Goal: Task Accomplishment & Management: Complete application form

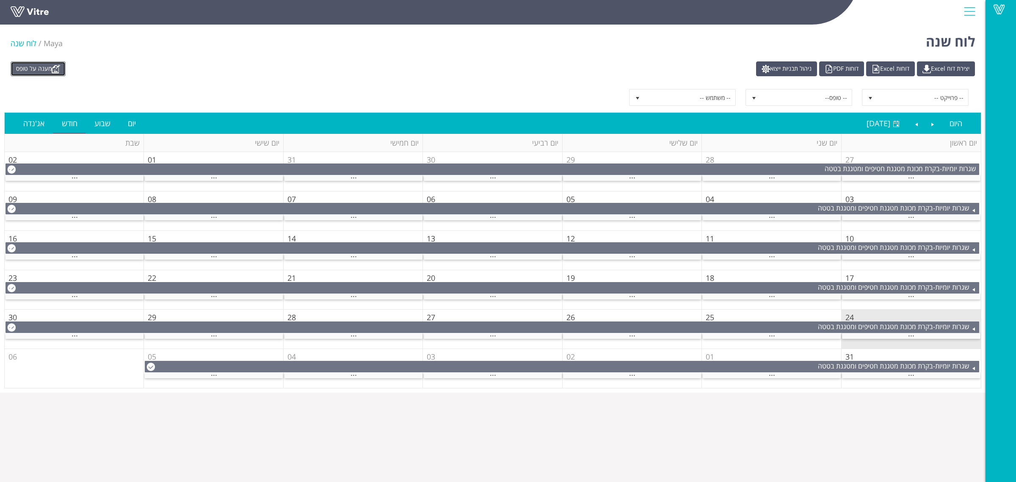
click at [47, 66] on link "מענה על טופס" at bounding box center [38, 68] width 55 height 15
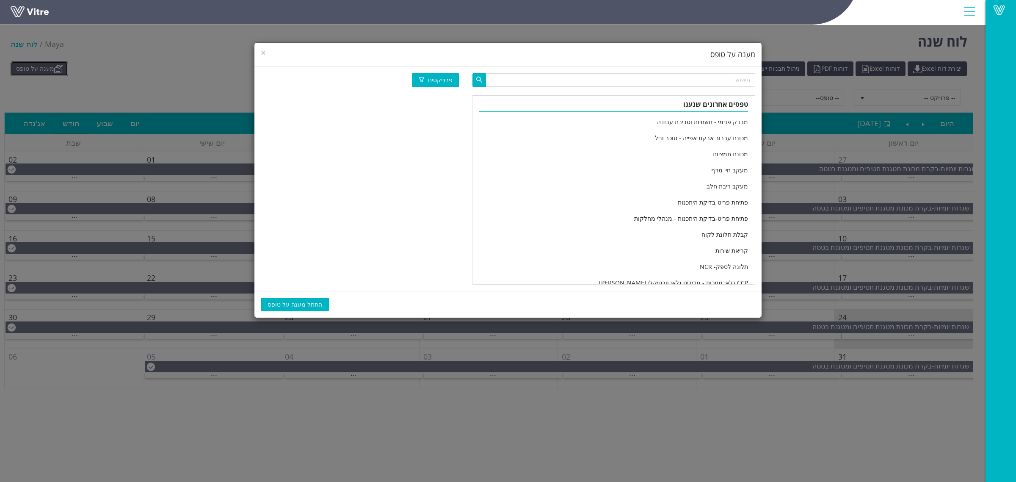
scroll to position [1410, 0]
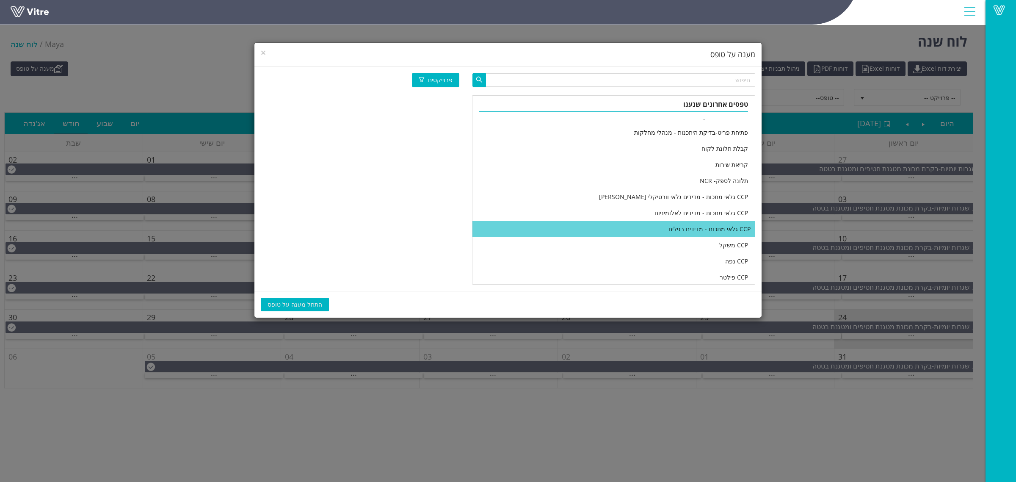
click at [617, 227] on li "CCP גלאי מתכות - מדידים רגילים" at bounding box center [613, 229] width 282 height 16
click at [283, 305] on span "התחל מענה על טופס" at bounding box center [294, 304] width 55 height 9
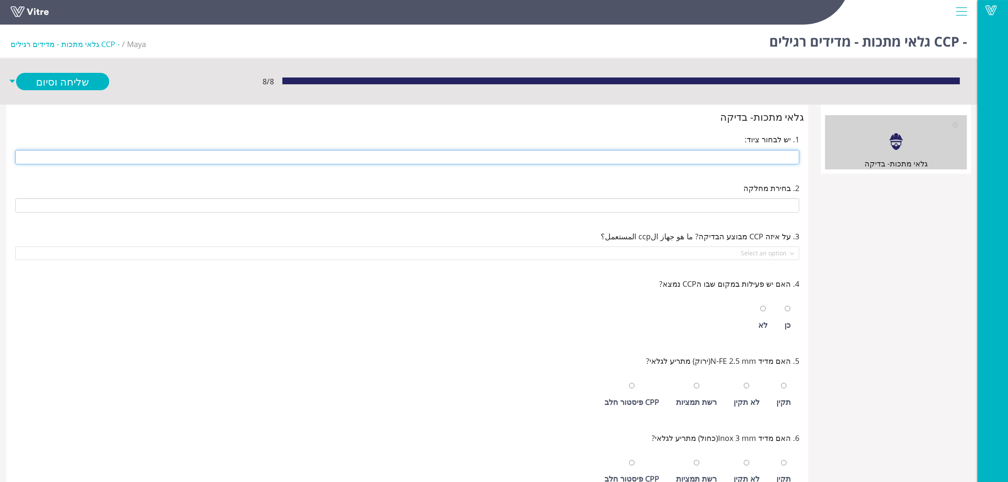
click at [740, 162] on input "text" at bounding box center [407, 157] width 784 height 14
type input "246 1/2 קילו סלקטד"
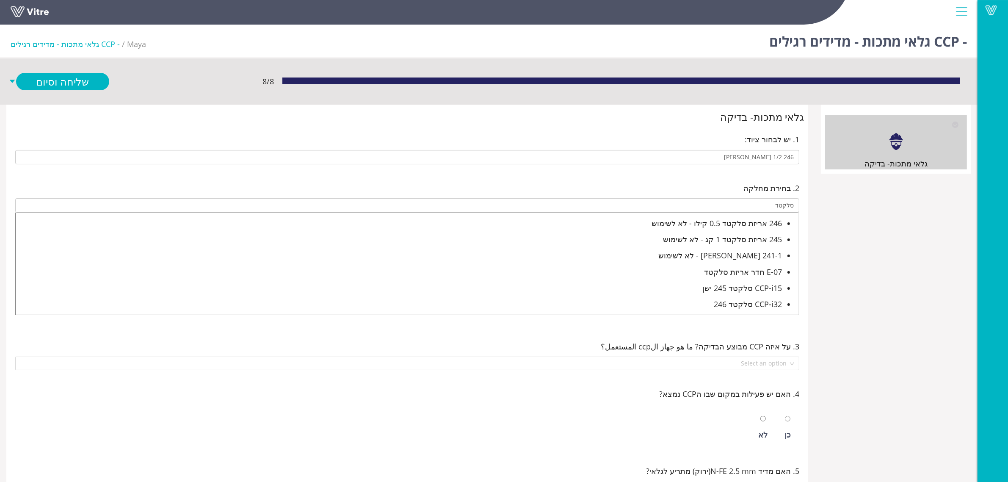
click at [757, 309] on div "CCP-i32 סלקטד 246" at bounding box center [399, 304] width 766 height 12
type input "CCP-i32 סלקטד 246"
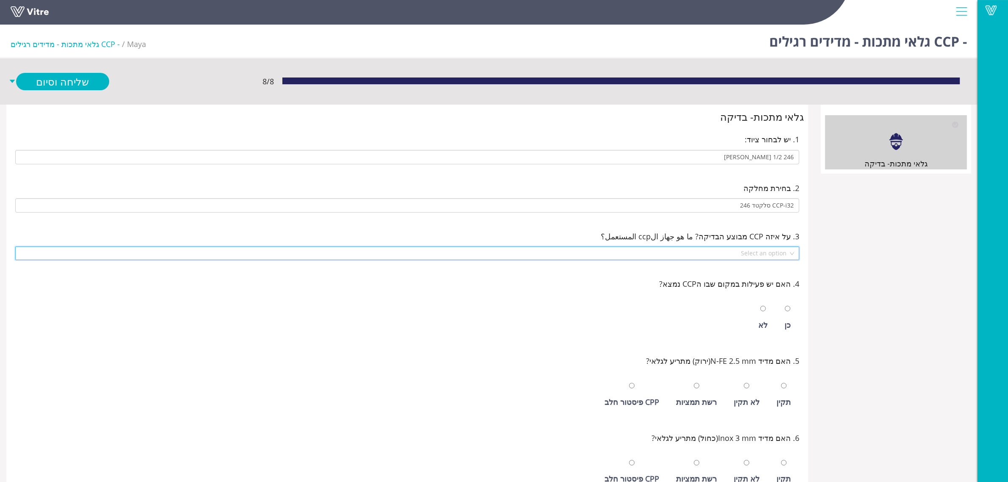
click at [771, 256] on input "search" at bounding box center [404, 253] width 768 height 13
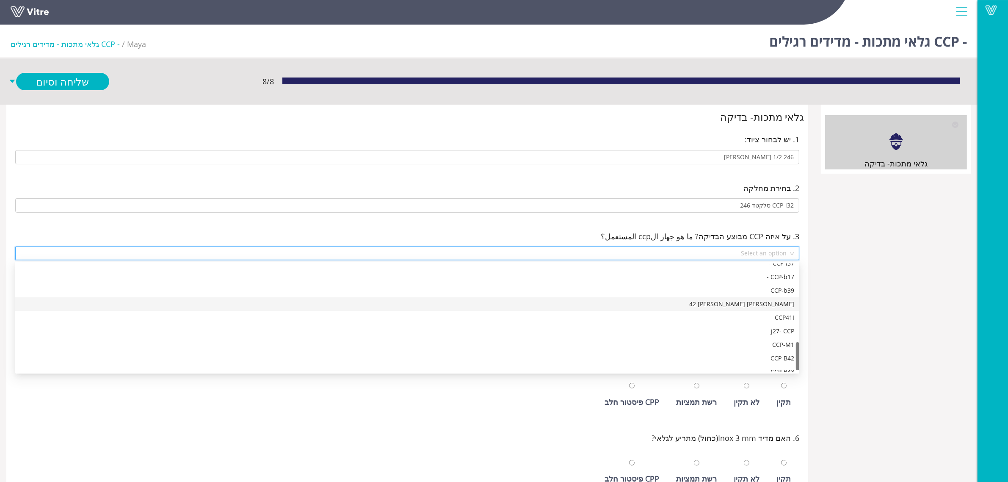
scroll to position [311, 0]
click at [773, 312] on div "CCP41I" at bounding box center [407, 310] width 774 height 9
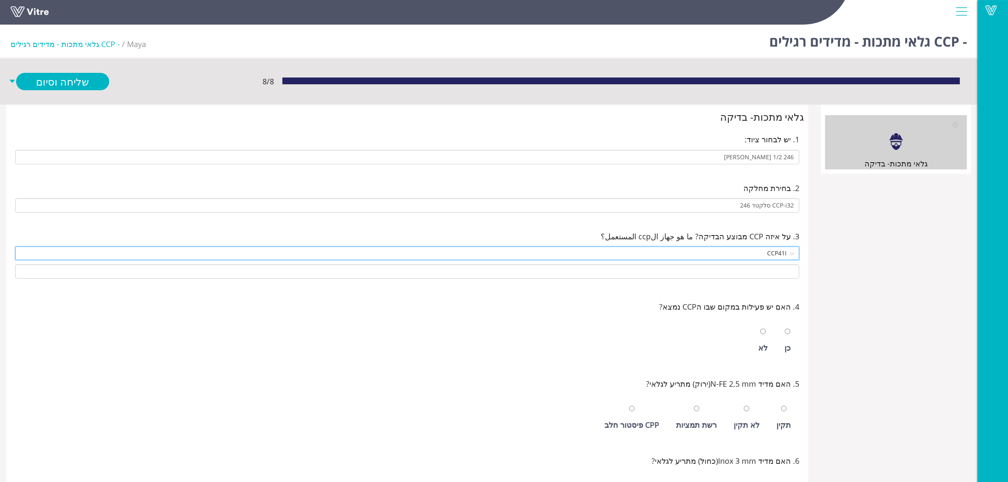
click at [784, 326] on div "כן" at bounding box center [787, 340] width 15 height 39
radio input "true"
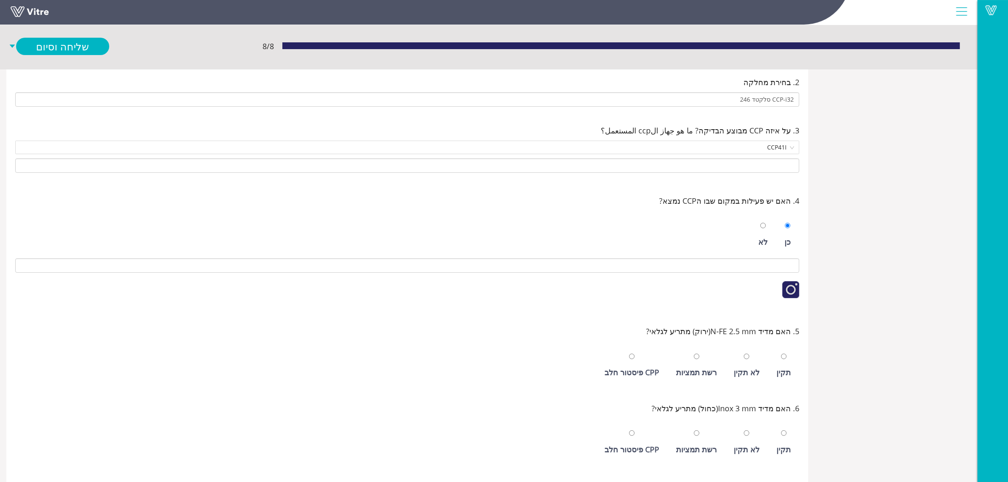
click at [783, 365] on div "תקין" at bounding box center [783, 365] width 23 height 39
radio input "true"
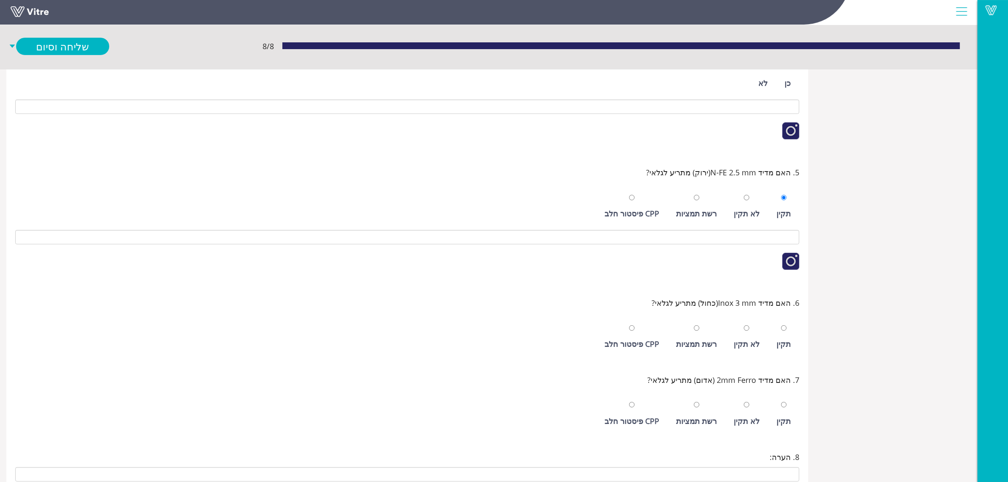
click at [788, 341] on div "תקין" at bounding box center [783, 344] width 14 height 12
radio input "true"
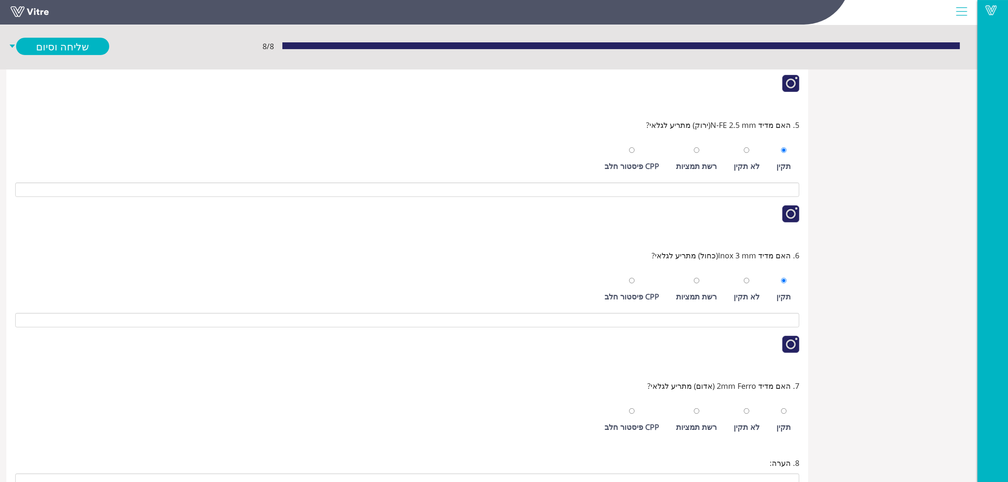
scroll to position [354, 0]
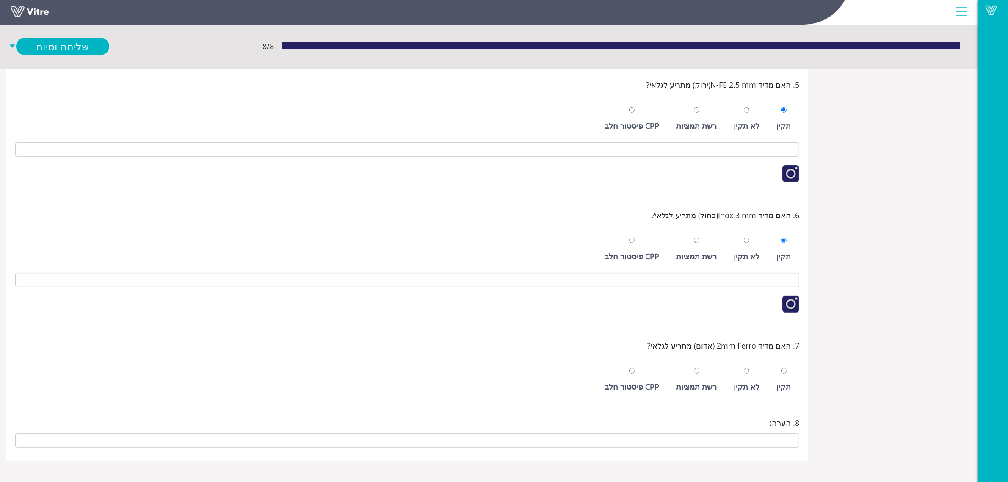
click at [784, 366] on div at bounding box center [784, 370] width 6 height 12
radio input "true"
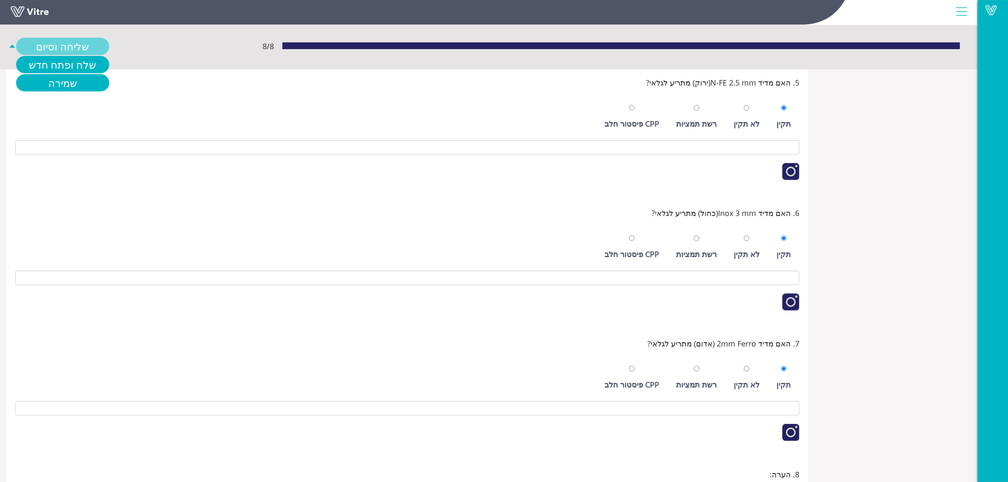
click at [84, 43] on link "שליחה וסיום" at bounding box center [62, 46] width 93 height 17
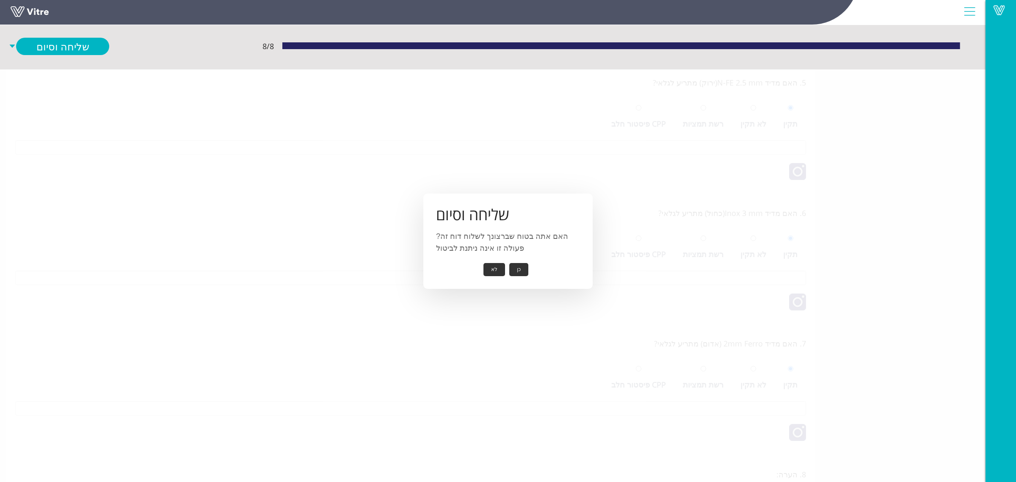
click at [521, 269] on button "כן" at bounding box center [518, 269] width 19 height 13
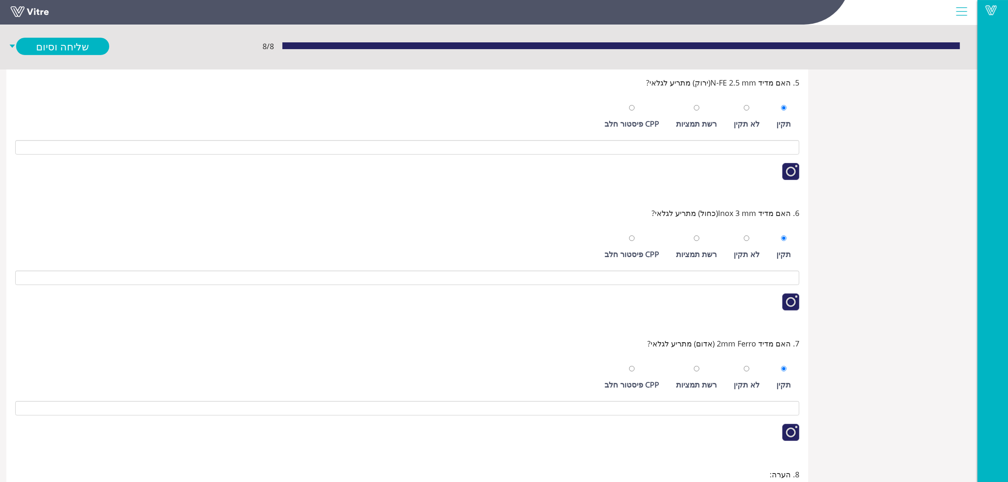
click at [504, 262] on div "תקין לא תקין רשת תמציות CPP פיסטור חלב" at bounding box center [407, 244] width 784 height 43
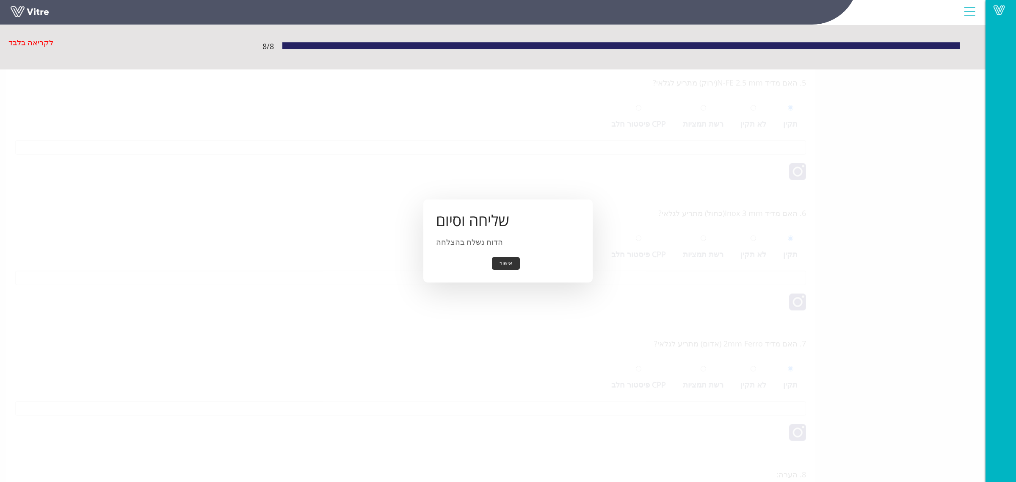
click at [504, 261] on button "אישור" at bounding box center [506, 263] width 28 height 13
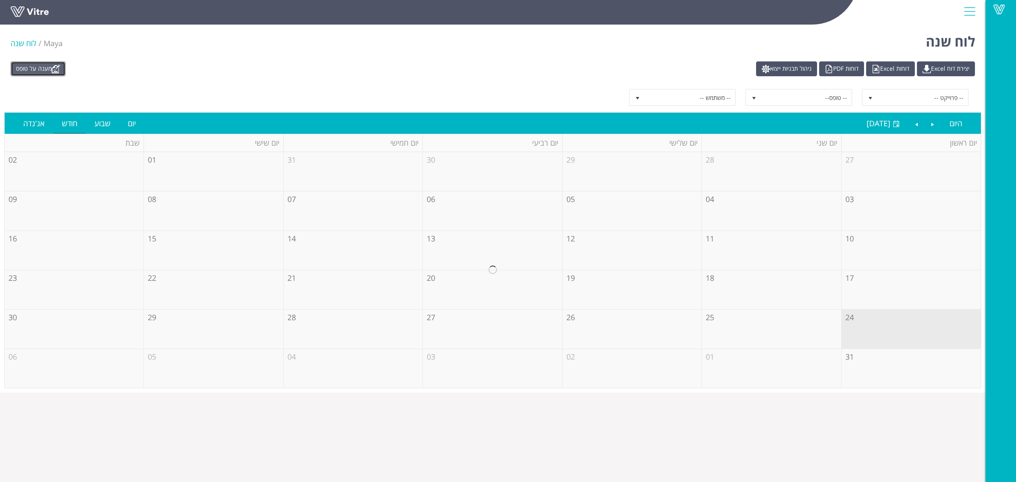
click at [47, 65] on link "מענה על טופס" at bounding box center [38, 68] width 55 height 15
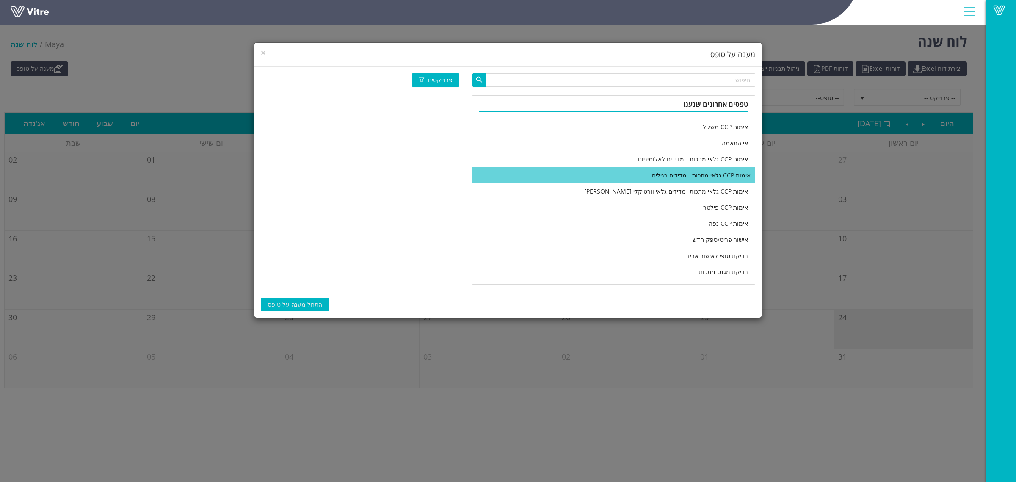
click at [642, 171] on li "אימות CCP גלאי מתכות - מדידים רגילים" at bounding box center [613, 175] width 282 height 16
click at [298, 300] on span "התחל מענה על טופס" at bounding box center [294, 304] width 55 height 9
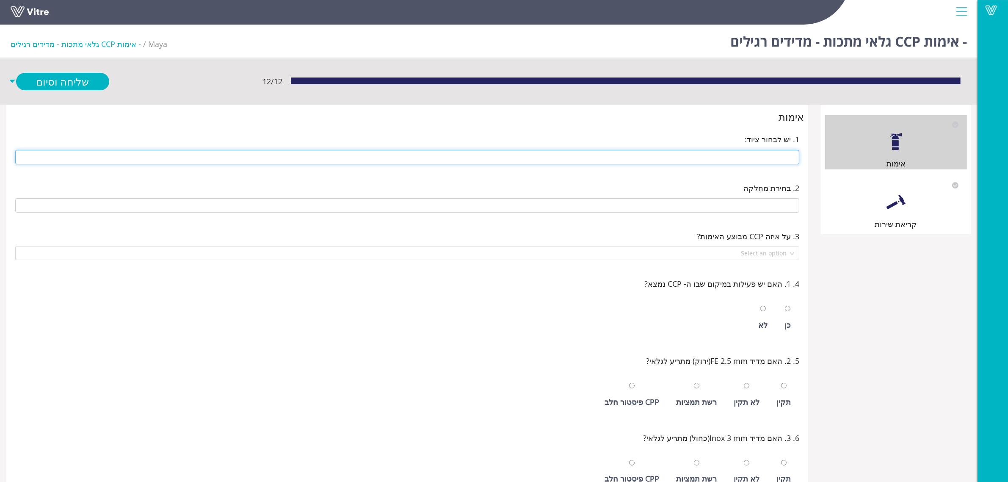
click at [754, 161] on input "text" at bounding box center [407, 157] width 784 height 14
type input "247 דויפאק גלוטן עמנואל"
type input "E-05 חדר אריזת גלוטן"
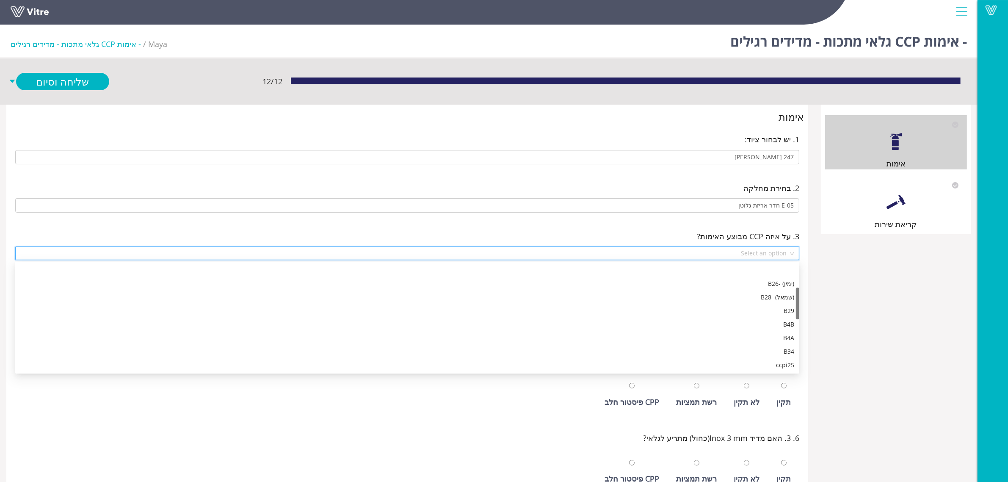
scroll to position [81, 0]
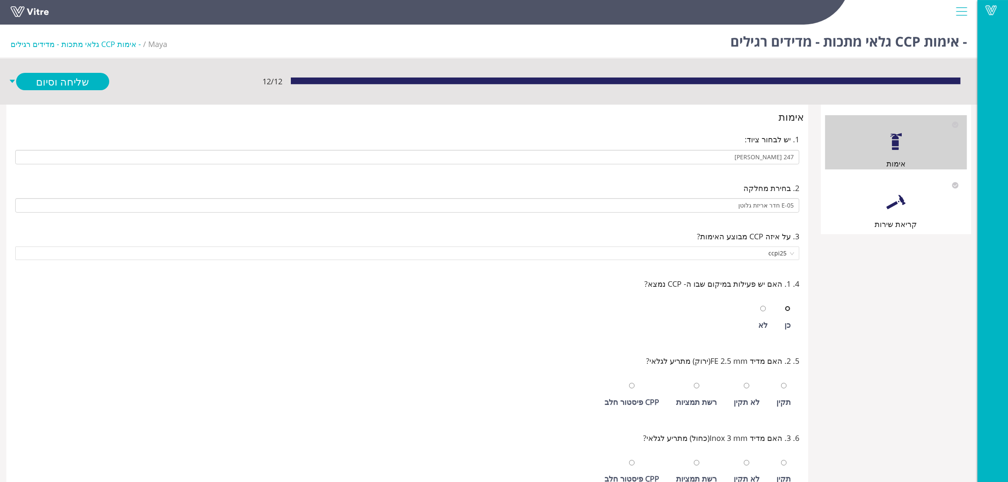
click at [785, 306] on input "radio" at bounding box center [788, 309] width 6 height 6
radio input "true"
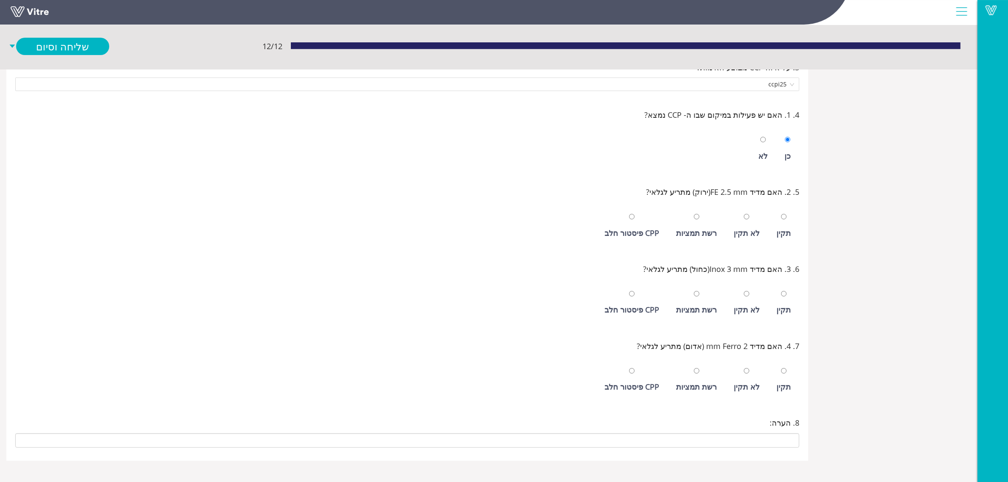
click at [777, 227] on div "תקין" at bounding box center [783, 233] width 14 height 12
radio input "true"
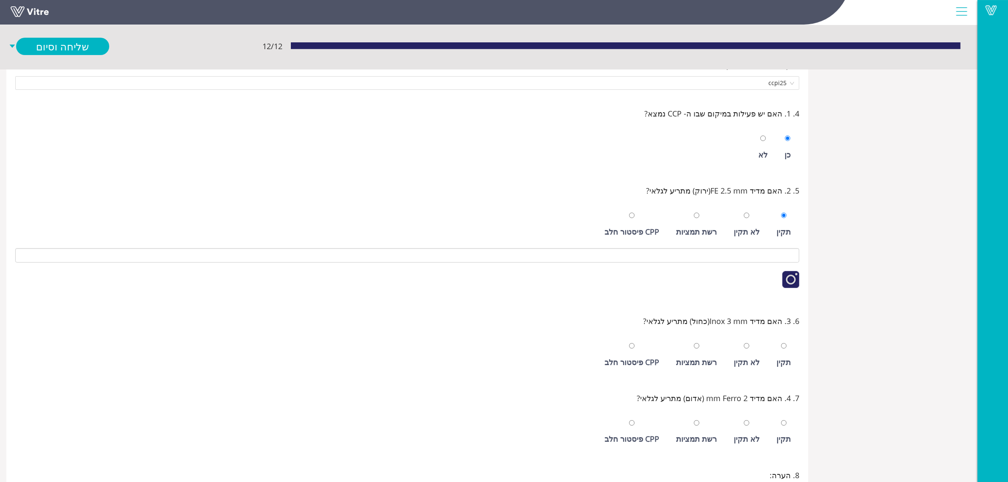
click at [796, 367] on div "תקין לא תקין רשת תמציות CPP פיסטור חלב" at bounding box center [407, 352] width 784 height 43
click at [788, 361] on div "תקין" at bounding box center [783, 362] width 14 height 12
radio input "true"
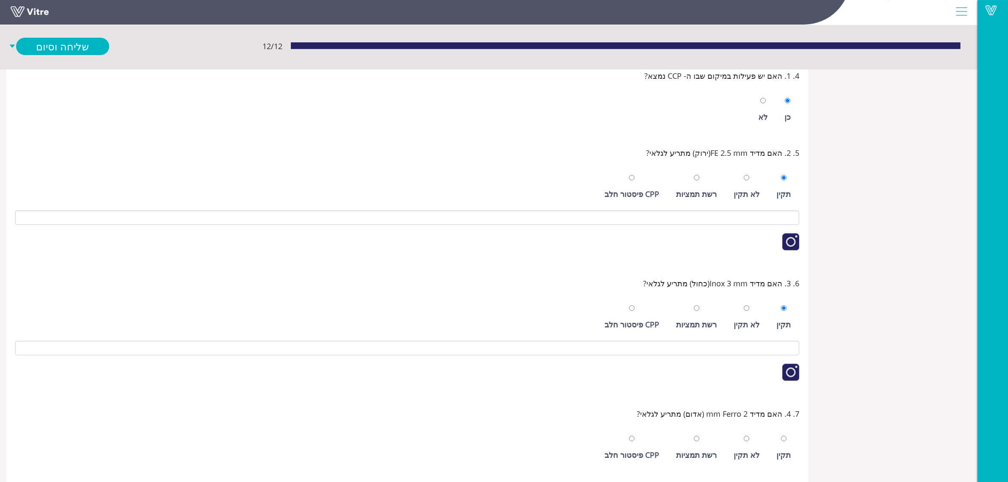
scroll to position [278, 0]
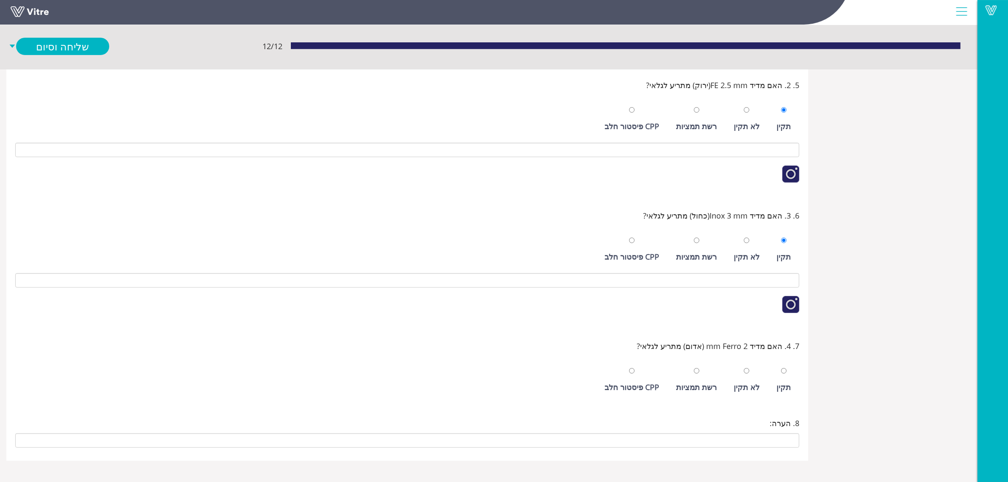
drag, startPoint x: 783, startPoint y: 394, endPoint x: 617, endPoint y: 337, distance: 176.0
click at [783, 393] on div "תקין" at bounding box center [783, 379] width 23 height 39
radio input "true"
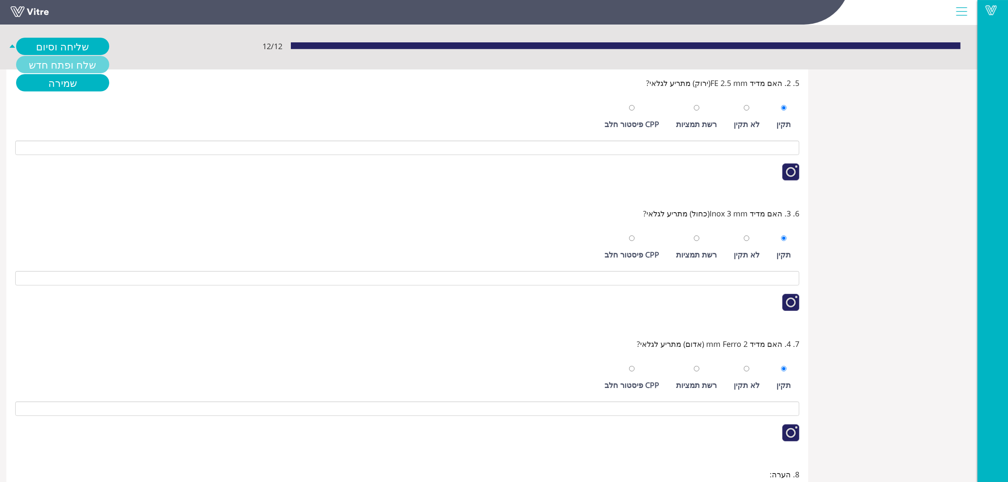
click at [57, 62] on link "שלח ופתח חדש" at bounding box center [62, 64] width 93 height 17
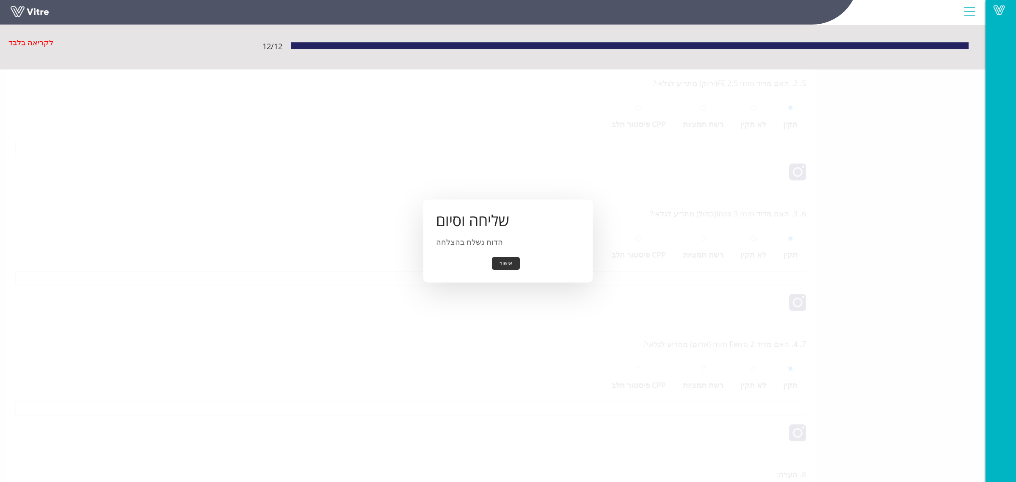
click at [513, 268] on button "אישור" at bounding box center [506, 263] width 28 height 13
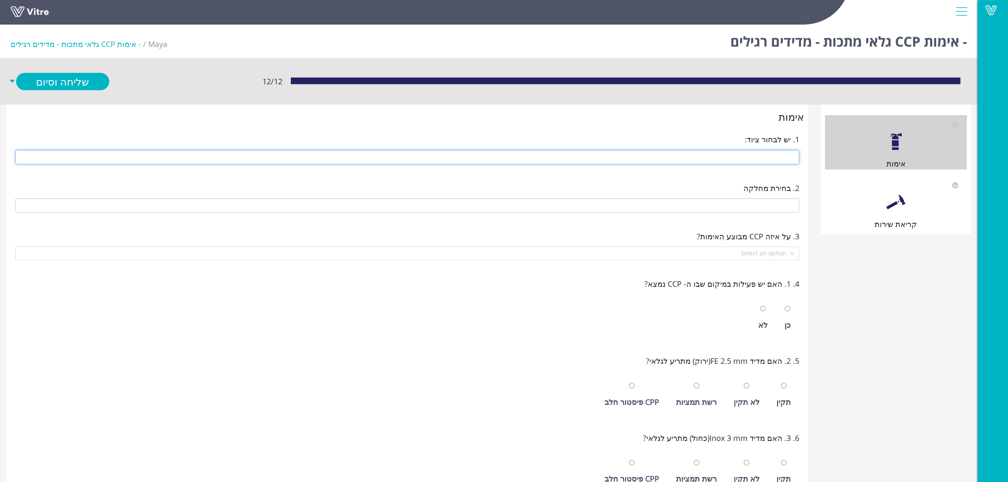
click at [644, 161] on input "text" at bounding box center [407, 157] width 784 height 14
type input "246 1/2 קילו סלקטד"
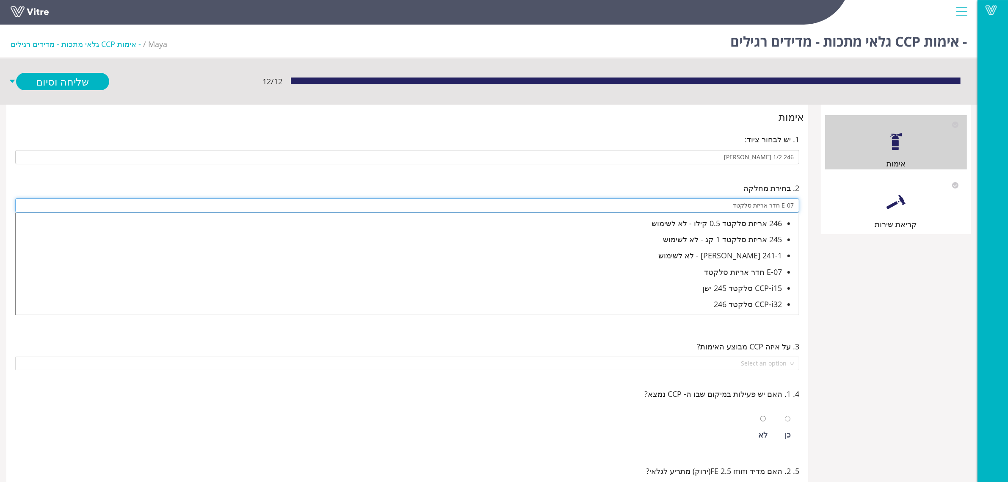
type input "E-07 חדר אריזת סלקטד"
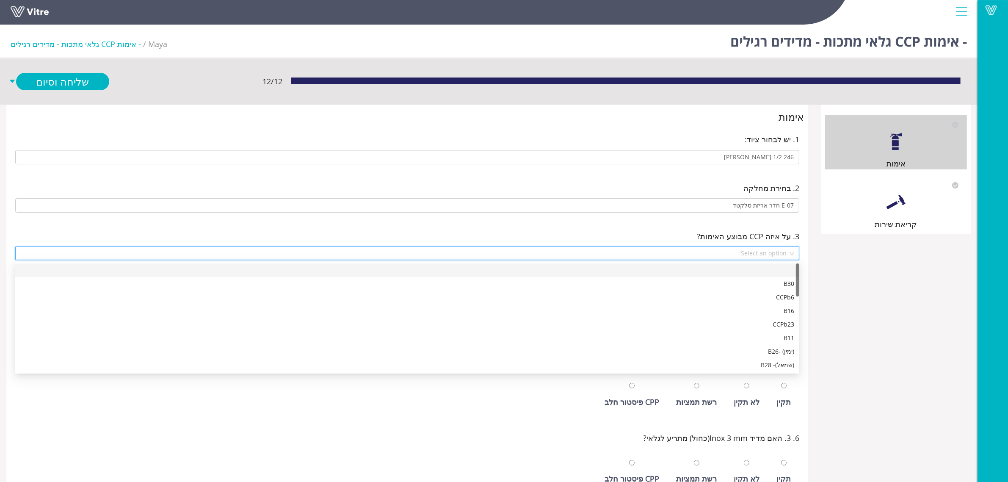
scroll to position [284, 0]
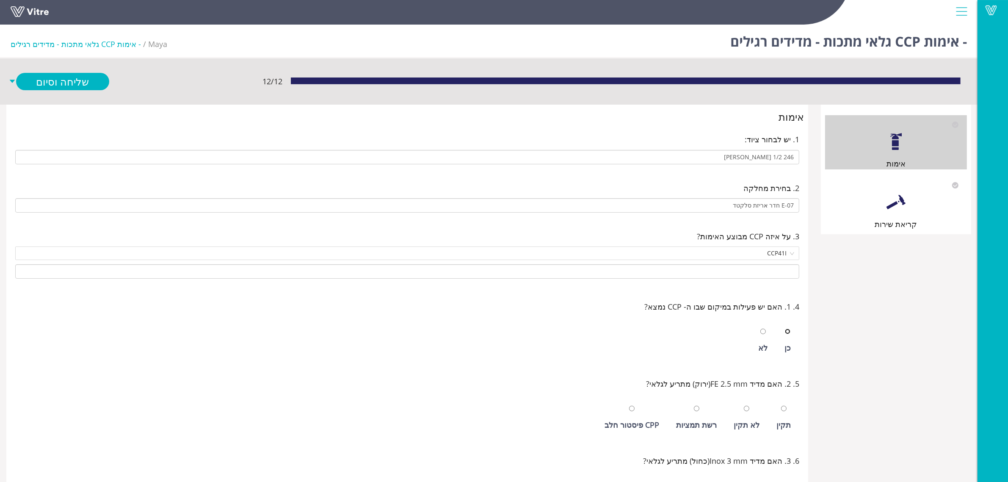
click at [785, 328] on input "radio" at bounding box center [788, 331] width 6 height 6
radio input "true"
click at [781, 405] on input "radio" at bounding box center [784, 408] width 6 height 6
radio input "true"
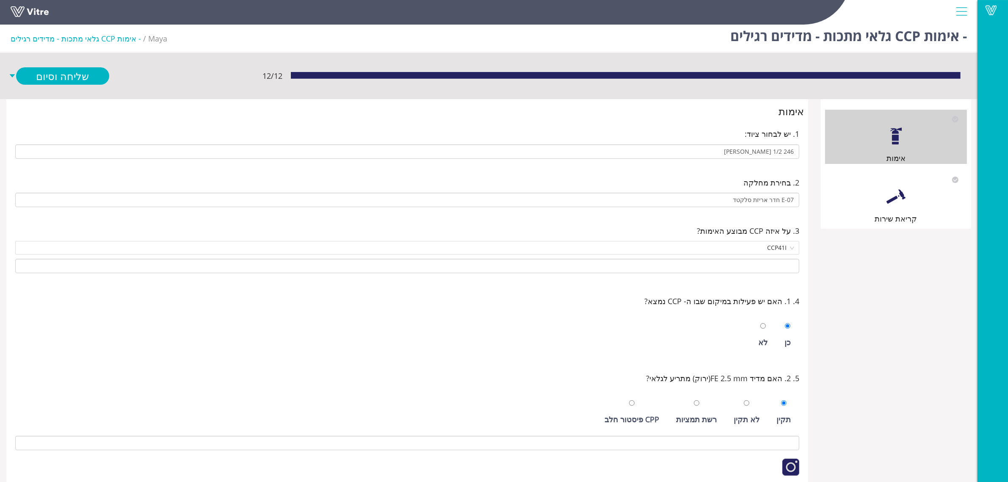
scroll to position [247, 0]
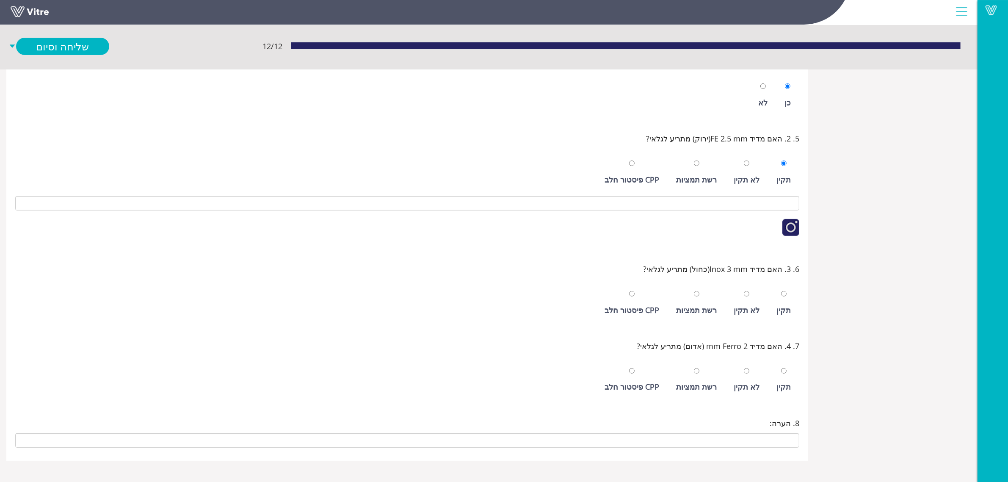
click at [774, 293] on div "תקין" at bounding box center [783, 302] width 23 height 39
radio input "true"
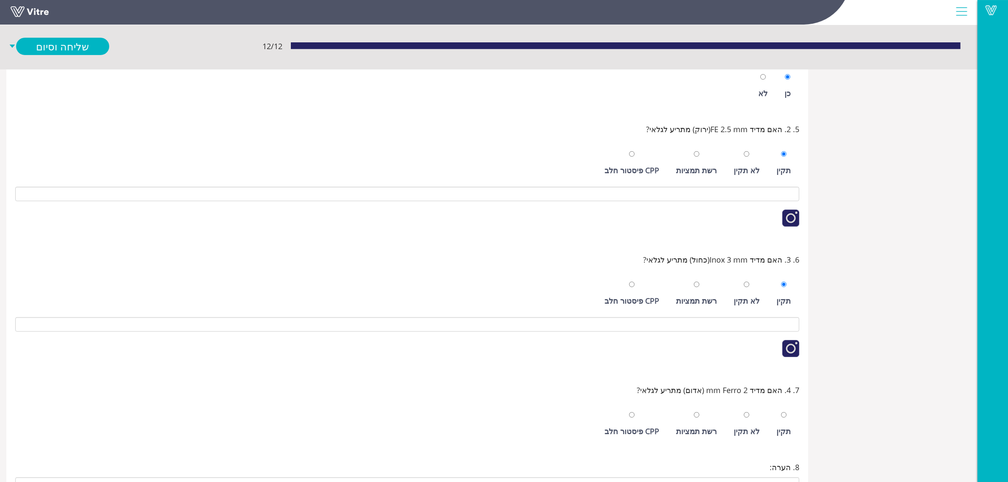
scroll to position [300, 0]
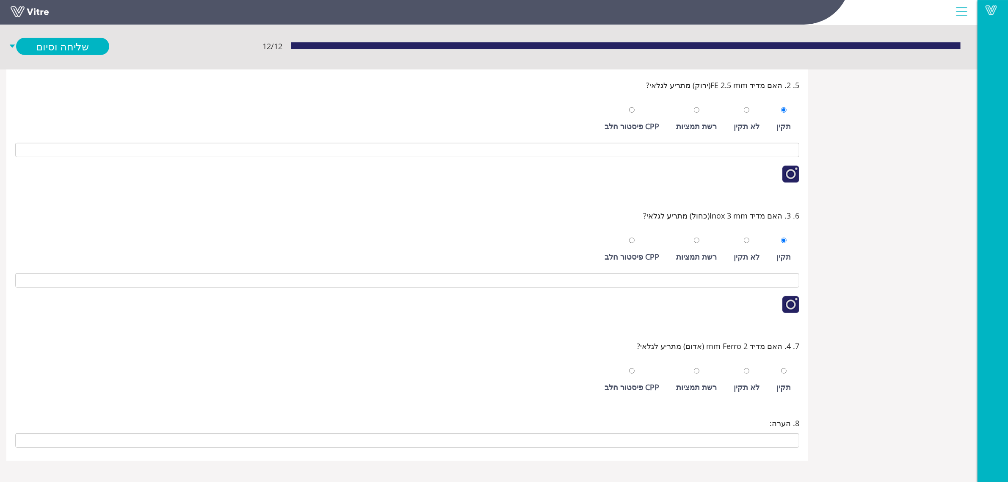
click at [790, 377] on div "תקין" at bounding box center [783, 379] width 23 height 39
radio input "true"
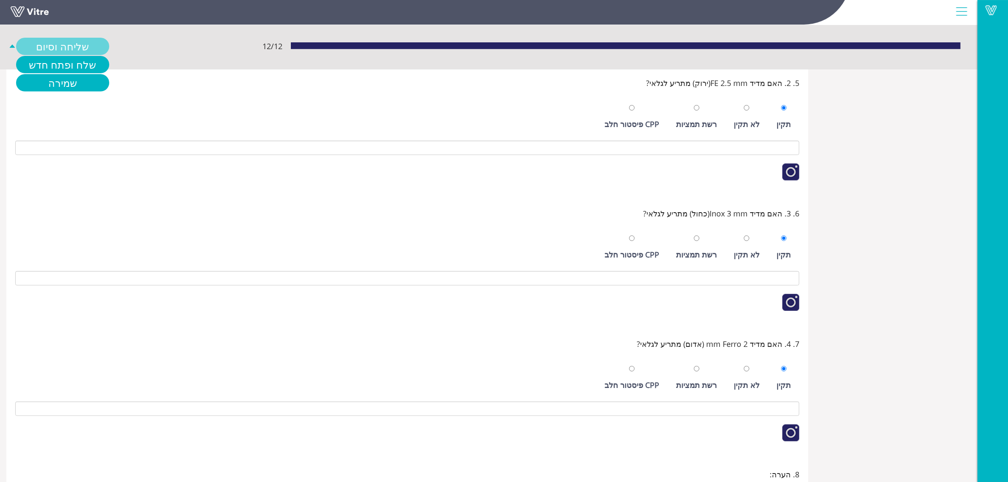
click at [77, 41] on link "שליחה וסיום" at bounding box center [62, 46] width 93 height 17
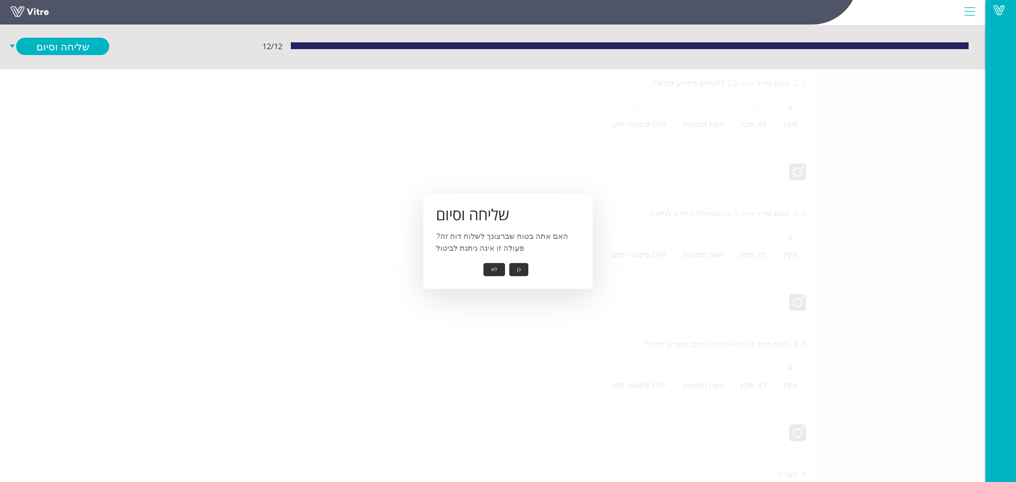
click at [520, 263] on button "כן" at bounding box center [518, 269] width 19 height 13
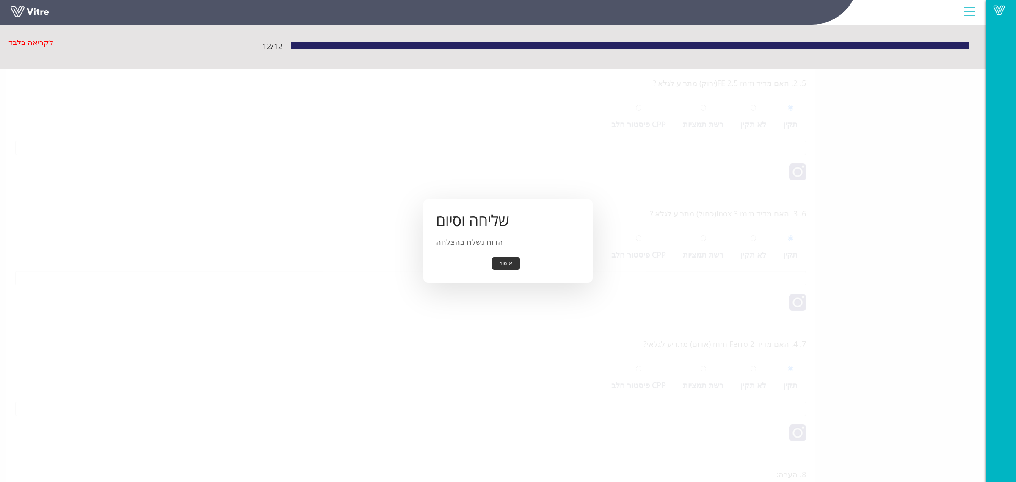
click at [510, 264] on button "אישור" at bounding box center [506, 263] width 28 height 13
